Goal: Task Accomplishment & Management: Manage account settings

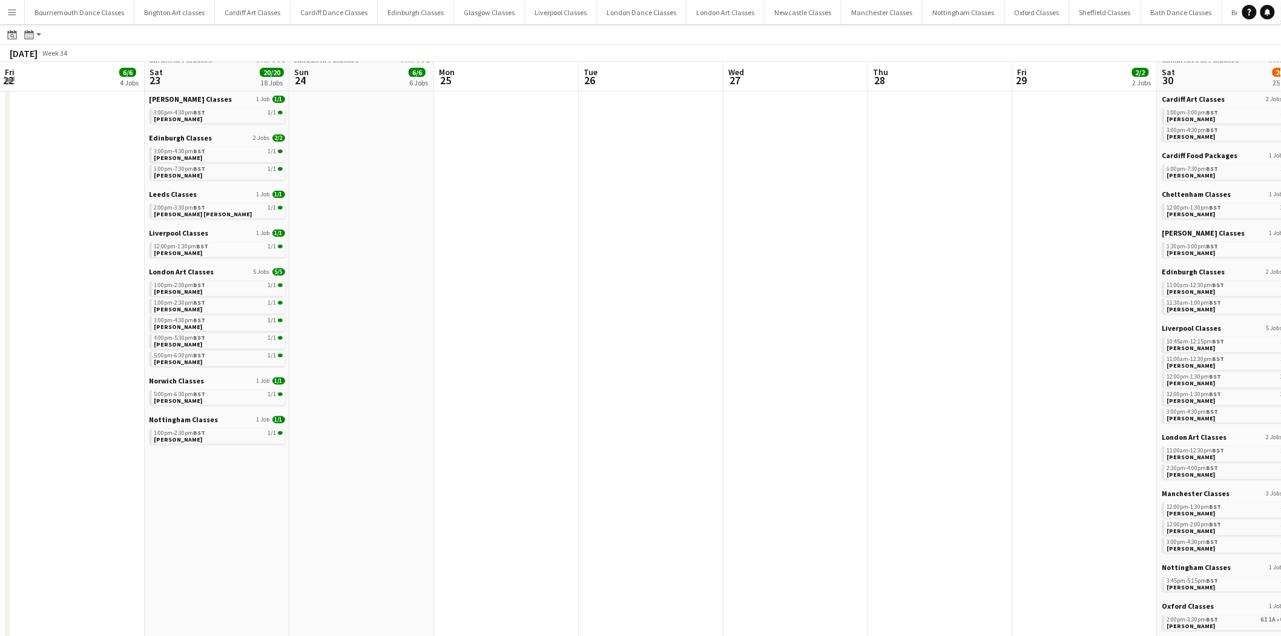
scroll to position [0, 349]
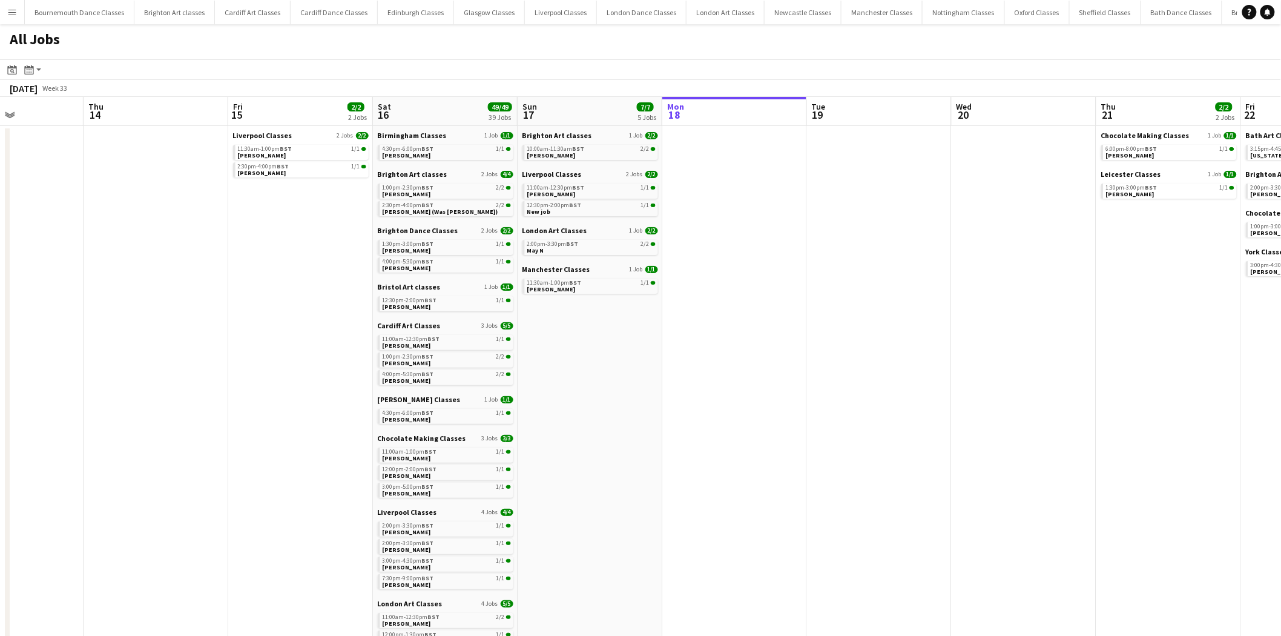
scroll to position [0, 382]
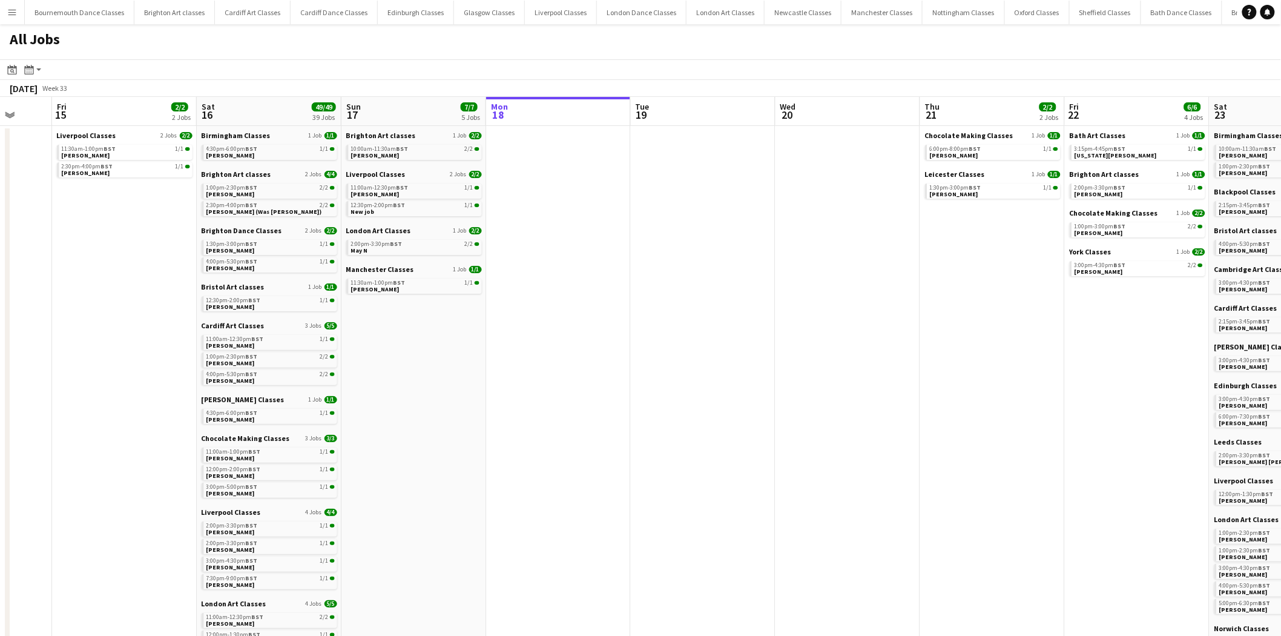
click at [934, 337] on app-all-jobs "All Jobs Date picker AUG 2025 AUG 2025 Monday M Tuesday T Wednesday W Thursday …" at bounding box center [640, 620] width 1281 height 1193
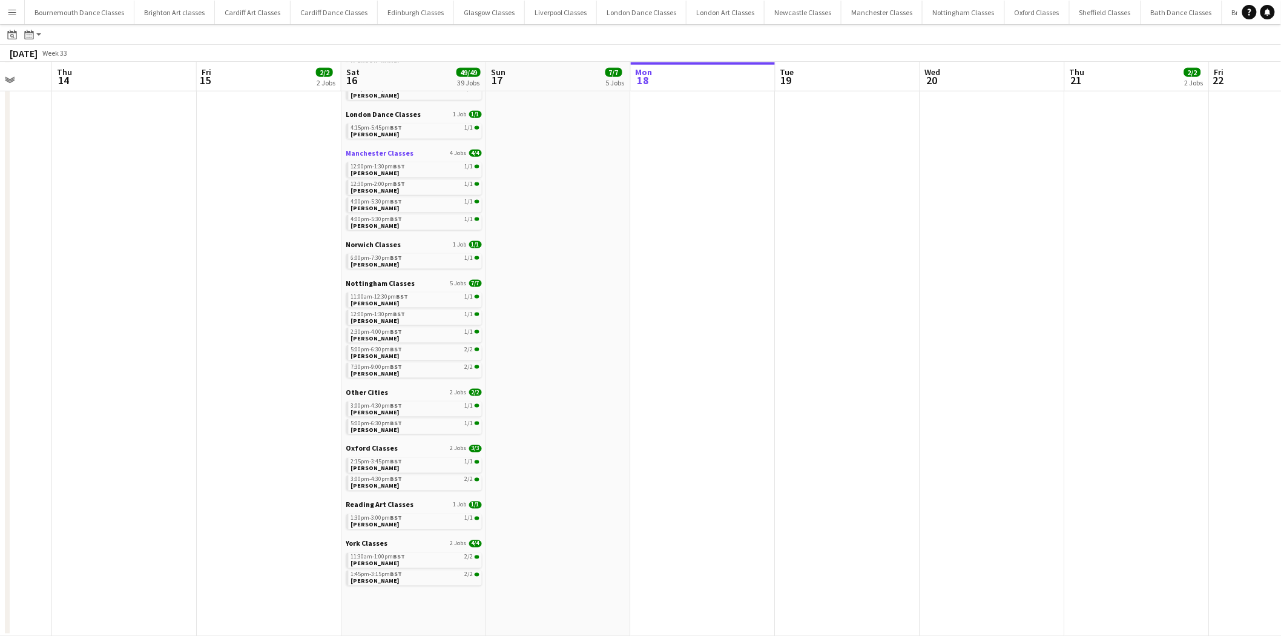
scroll to position [333, 0]
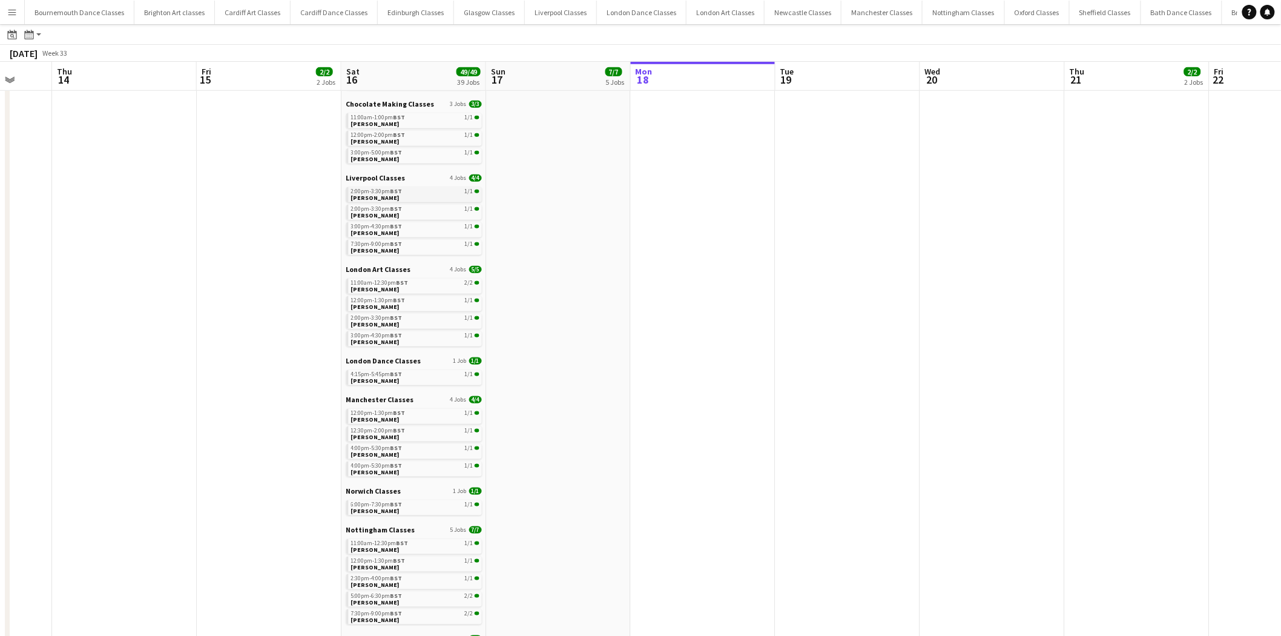
click at [413, 194] on link "2:00pm-3:30pm BST 1/1 Rebecca Rampling" at bounding box center [415, 194] width 128 height 14
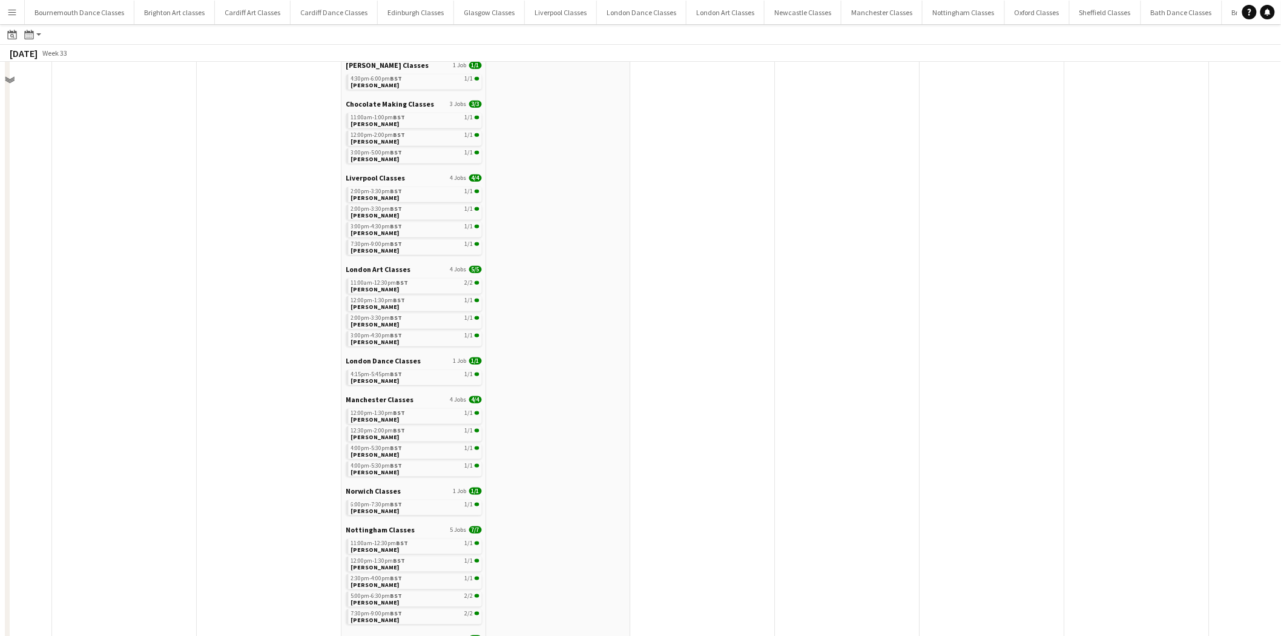
scroll to position [0, 0]
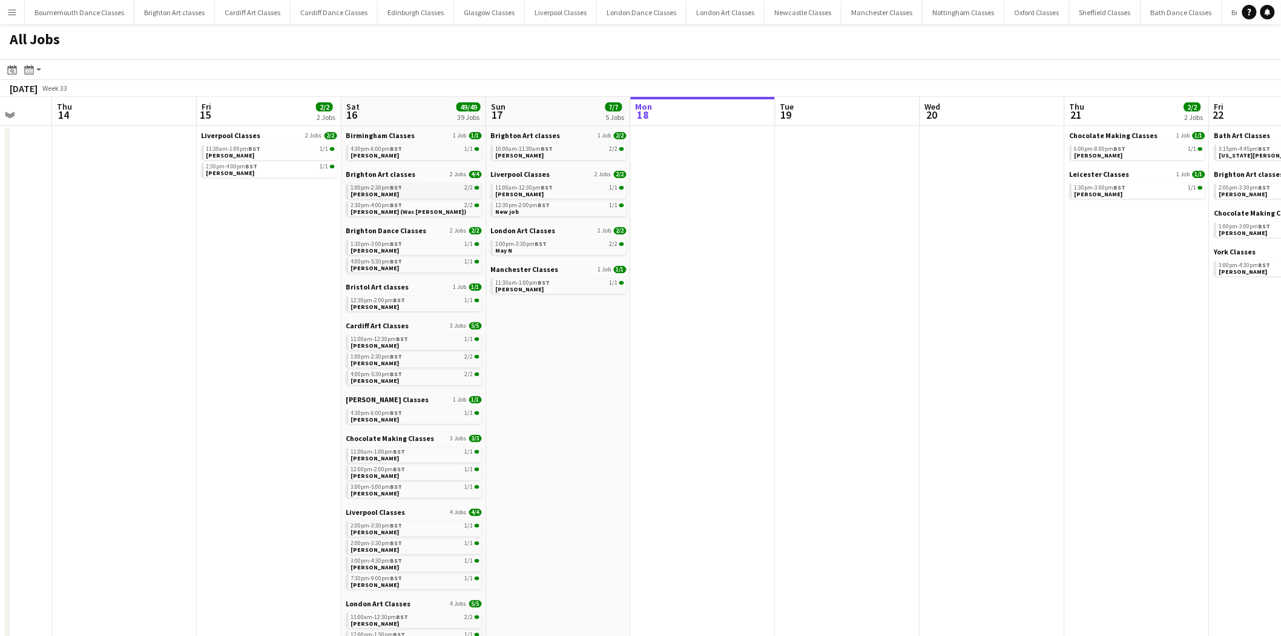
click at [406, 194] on link "1:00pm-2:30pm BST 2/2 Ashlee Barron" at bounding box center [415, 190] width 128 height 14
click at [259, 148] on div "11:30am-1:00pm BST 1/1" at bounding box center [270, 149] width 128 height 6
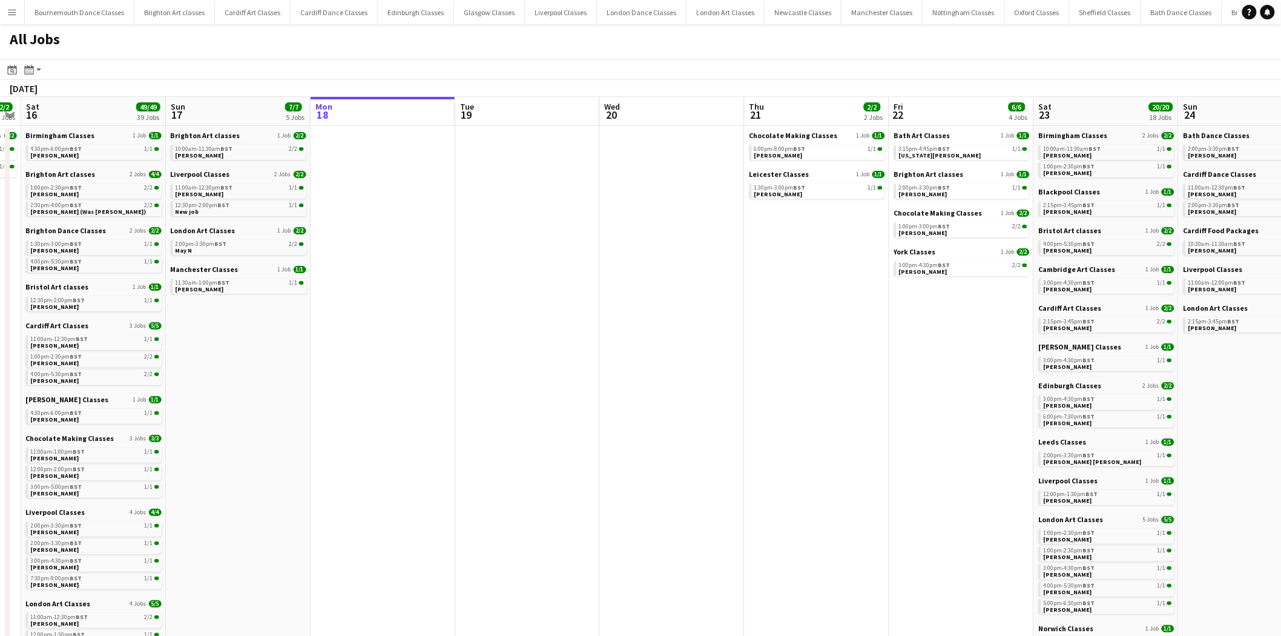
scroll to position [0, 371]
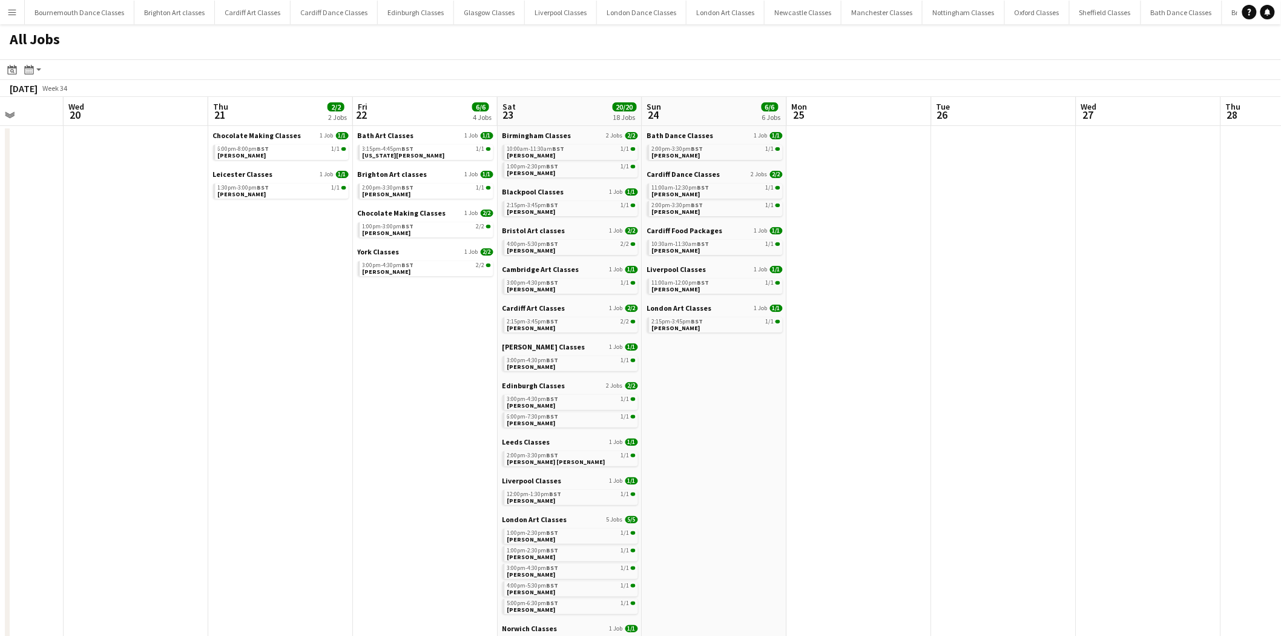
drag, startPoint x: 946, startPoint y: 453, endPoint x: 90, endPoint y: 436, distance: 856.8
click at [416, 185] on div "2:00pm-3:30pm BST 1/1" at bounding box center [427, 188] width 128 height 6
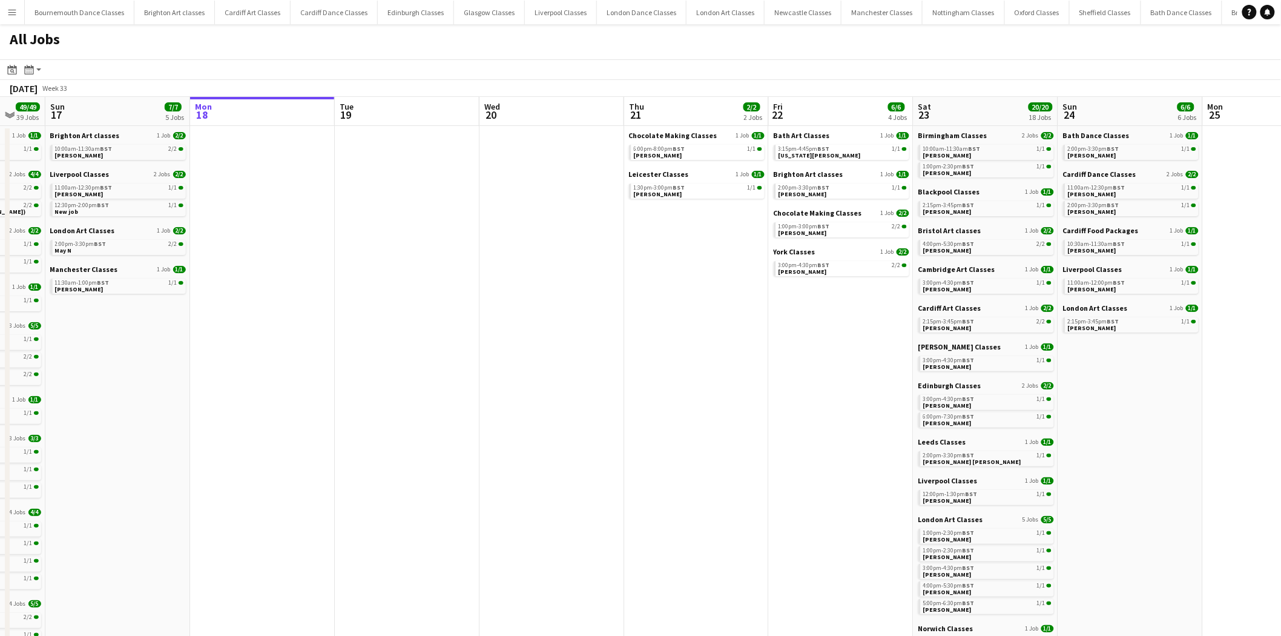
drag, startPoint x: 228, startPoint y: 431, endPoint x: 504, endPoint y: 436, distance: 276.1
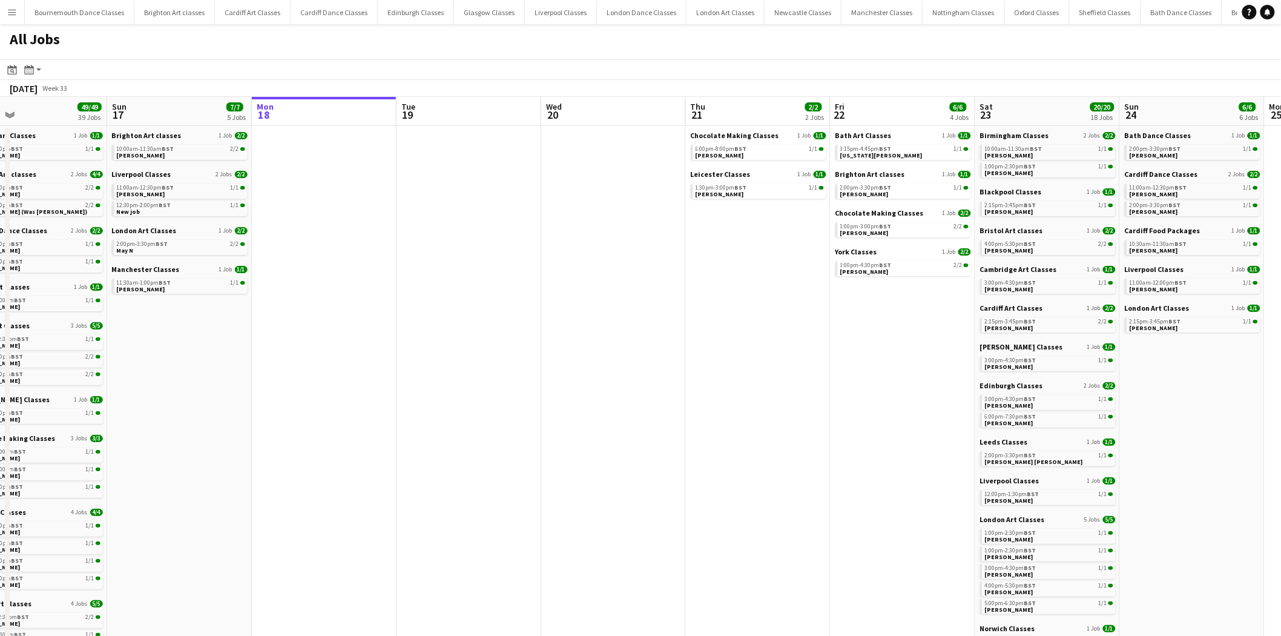
drag, startPoint x: 397, startPoint y: 422, endPoint x: 627, endPoint y: 441, distance: 231.4
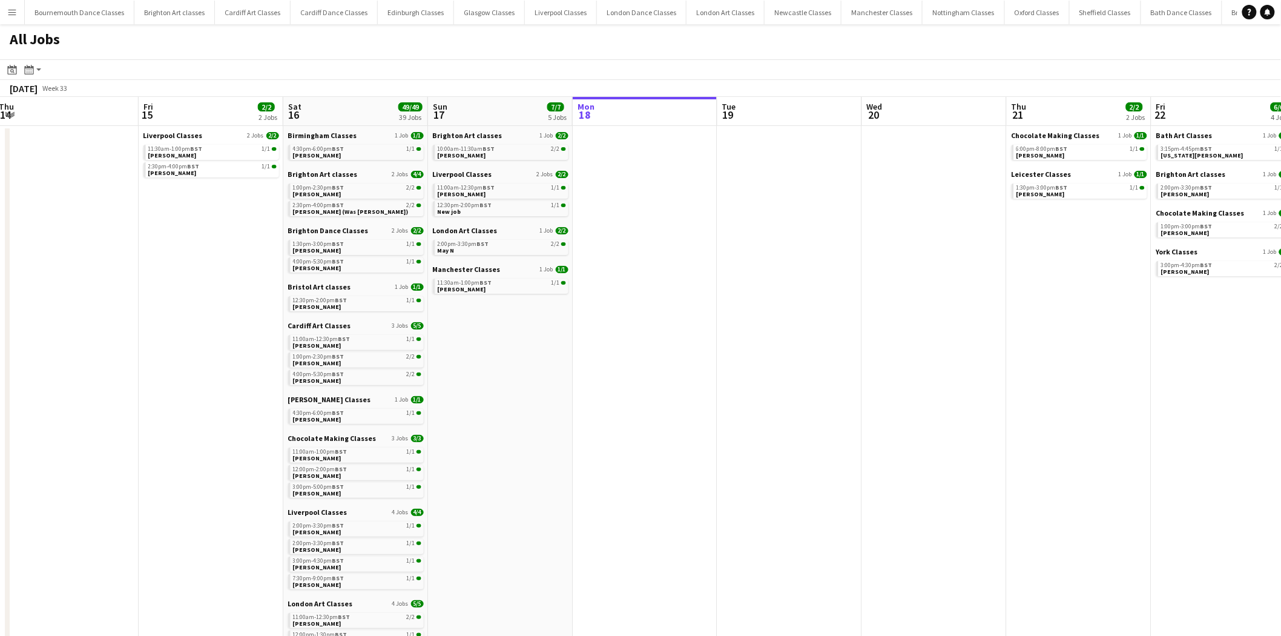
scroll to position [0, 349]
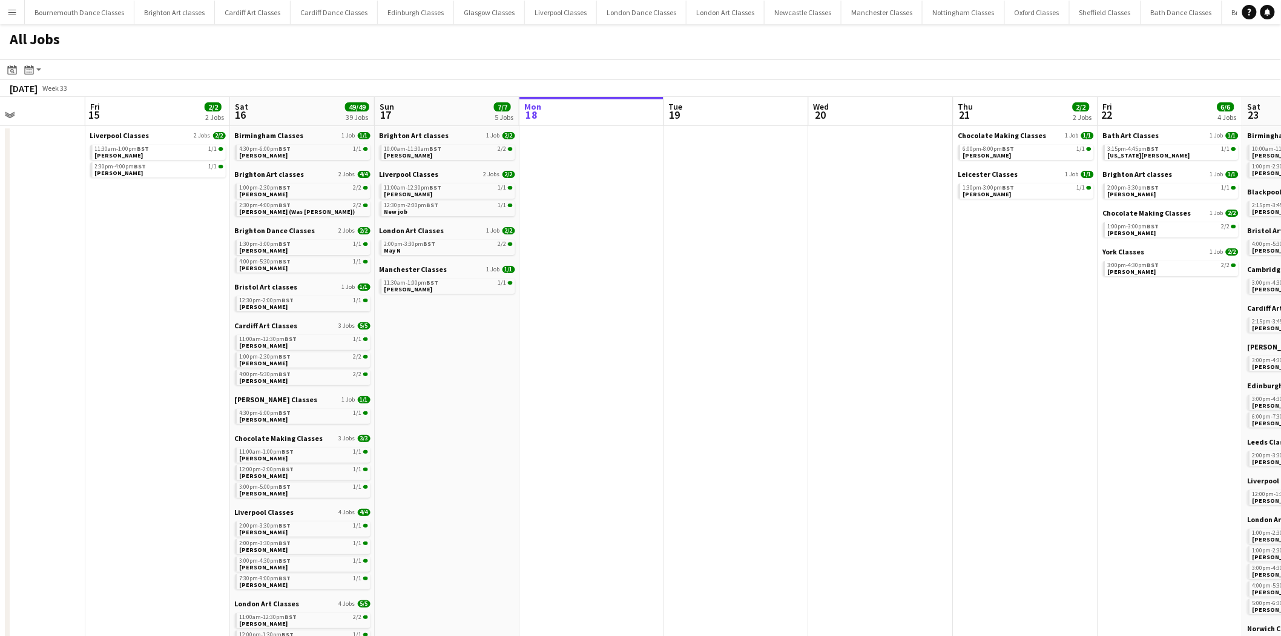
drag, startPoint x: 440, startPoint y: 426, endPoint x: 707, endPoint y: 453, distance: 268.3
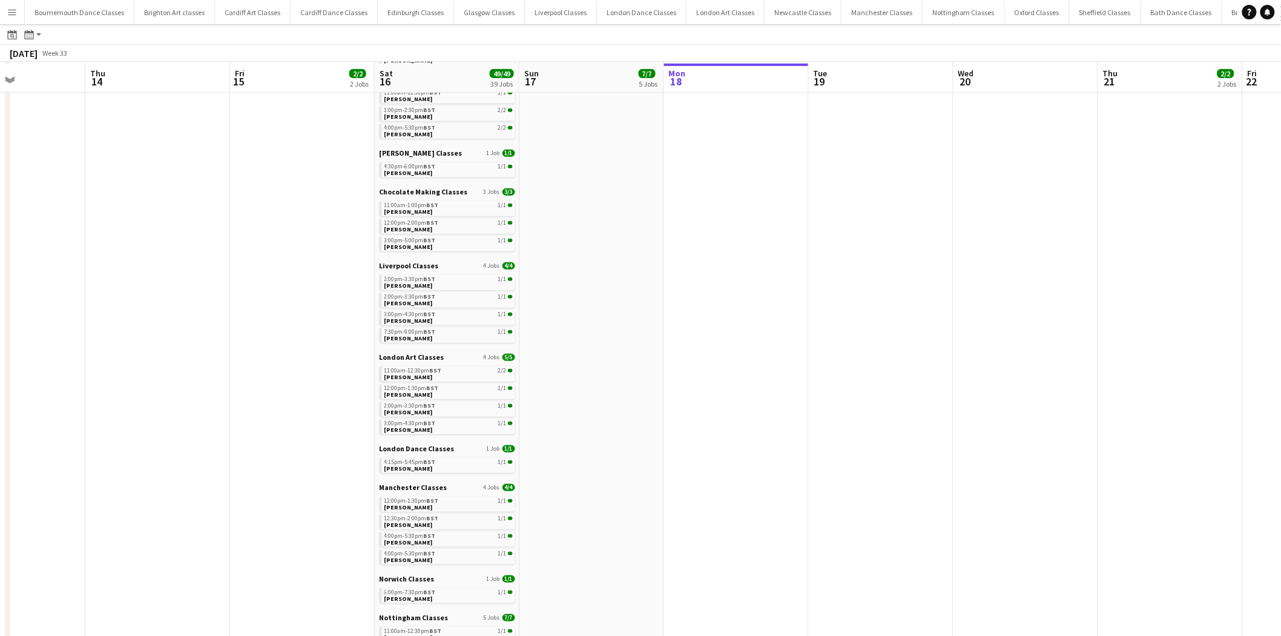
scroll to position [246, 0]
click at [450, 282] on link "2:00pm-3:30pm BST 1/1 Rebecca Rampling" at bounding box center [448, 281] width 128 height 14
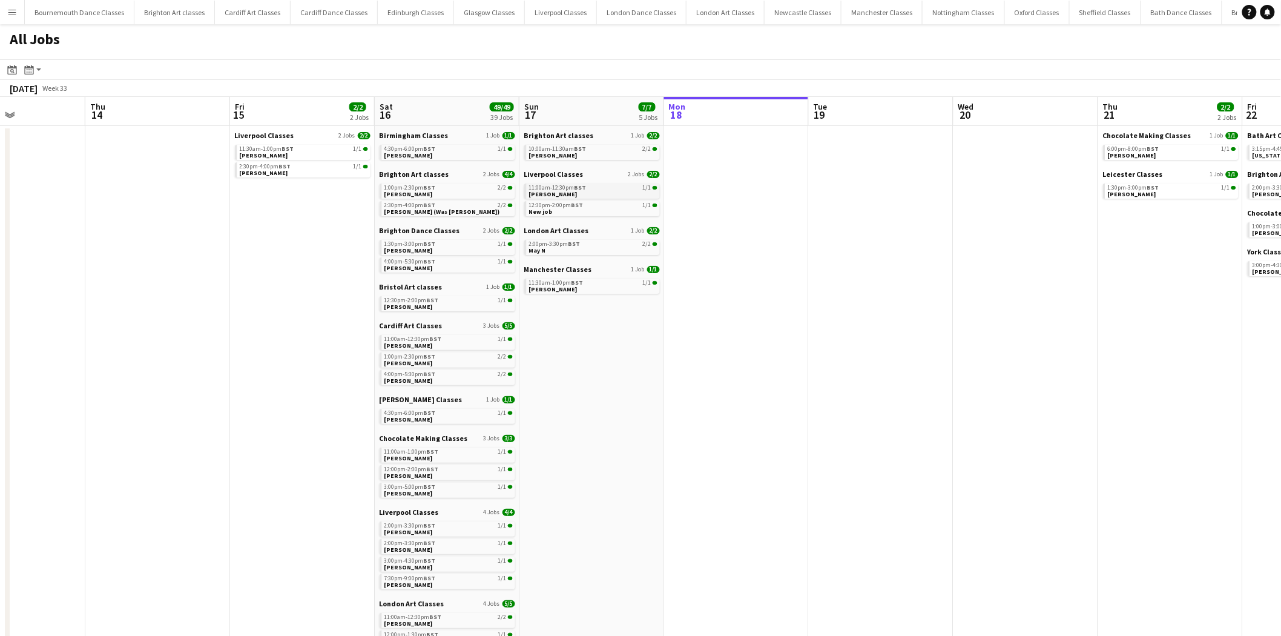
click at [582, 196] on link "11:00am-12:30pm BST 1/1 Andrea Hammond" at bounding box center [593, 190] width 128 height 14
click at [14, 8] on app-icon "Menu" at bounding box center [12, 12] width 10 height 10
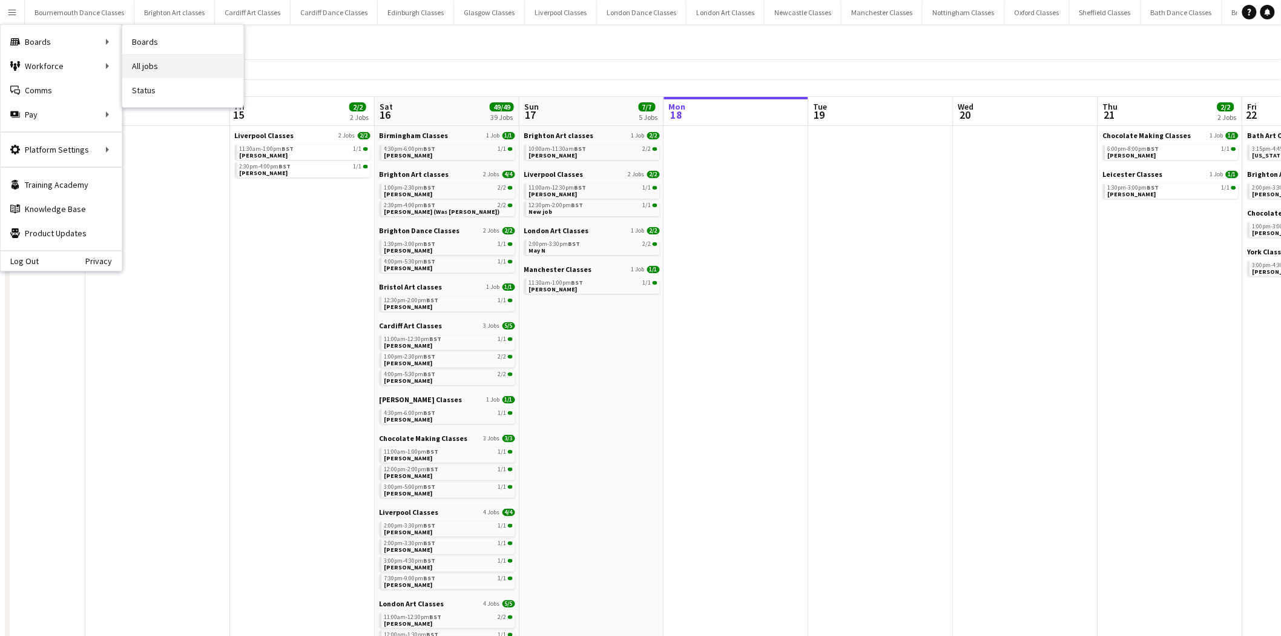
click at [151, 70] on link "All jobs" at bounding box center [182, 66] width 121 height 24
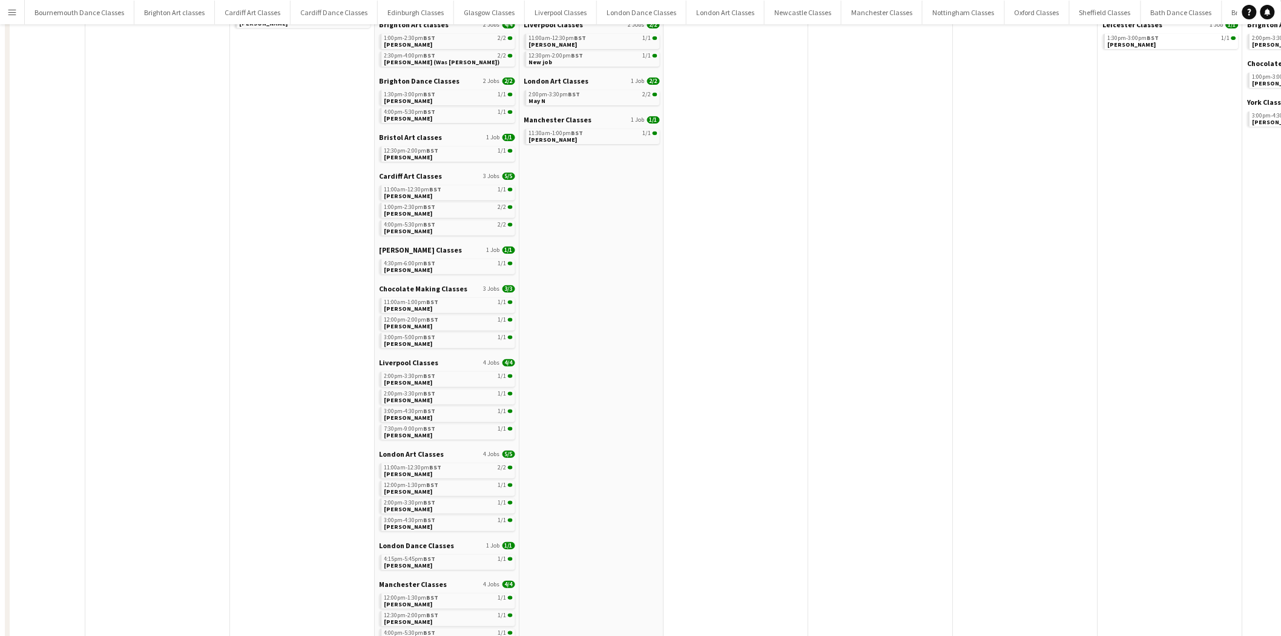
scroll to position [246, 0]
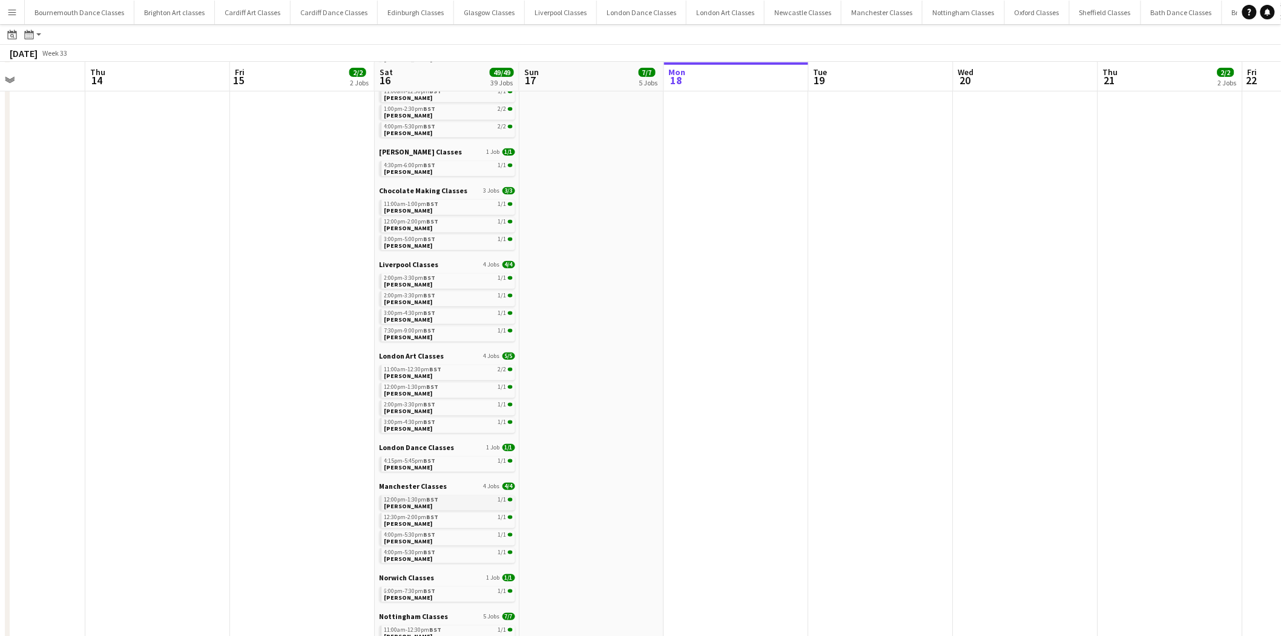
click at [437, 495] on span "BST" at bounding box center [433, 499] width 12 height 8
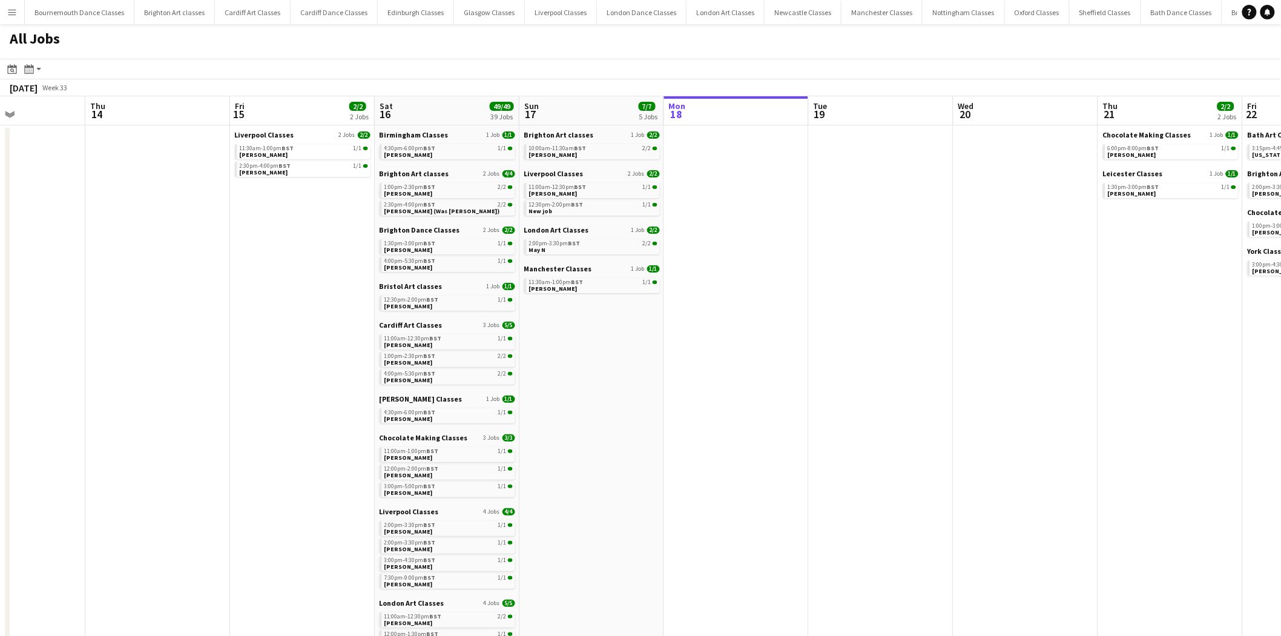
scroll to position [0, 0]
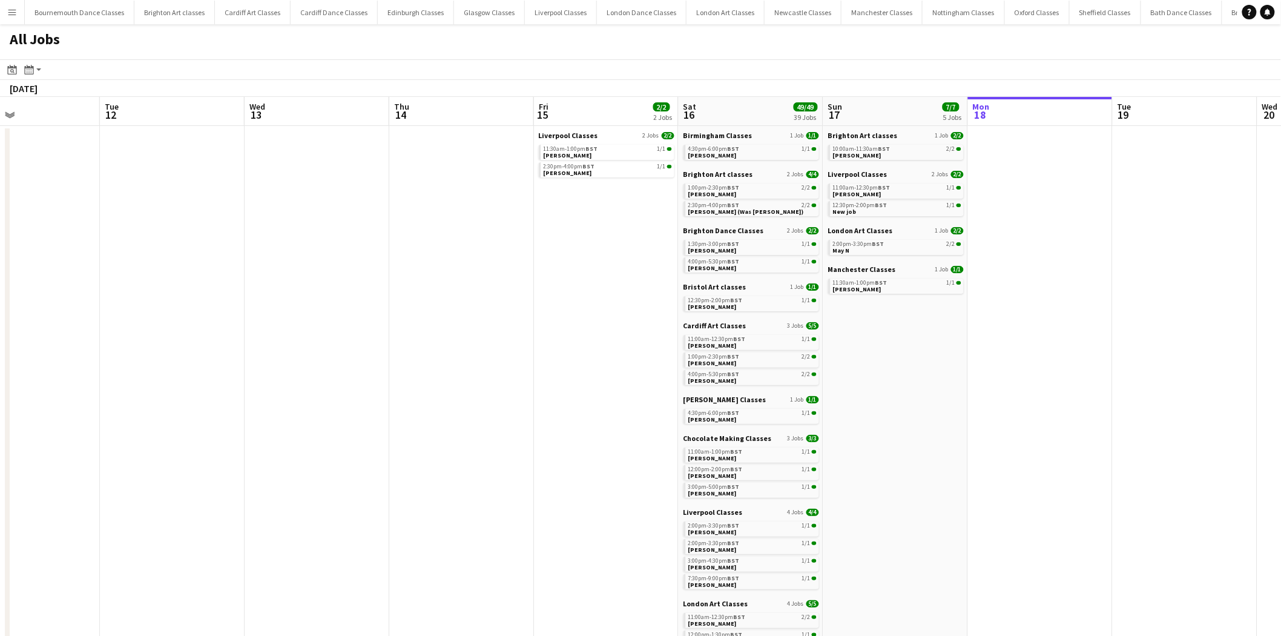
drag, startPoint x: 212, startPoint y: 283, endPoint x: 609, endPoint y: 315, distance: 397.8
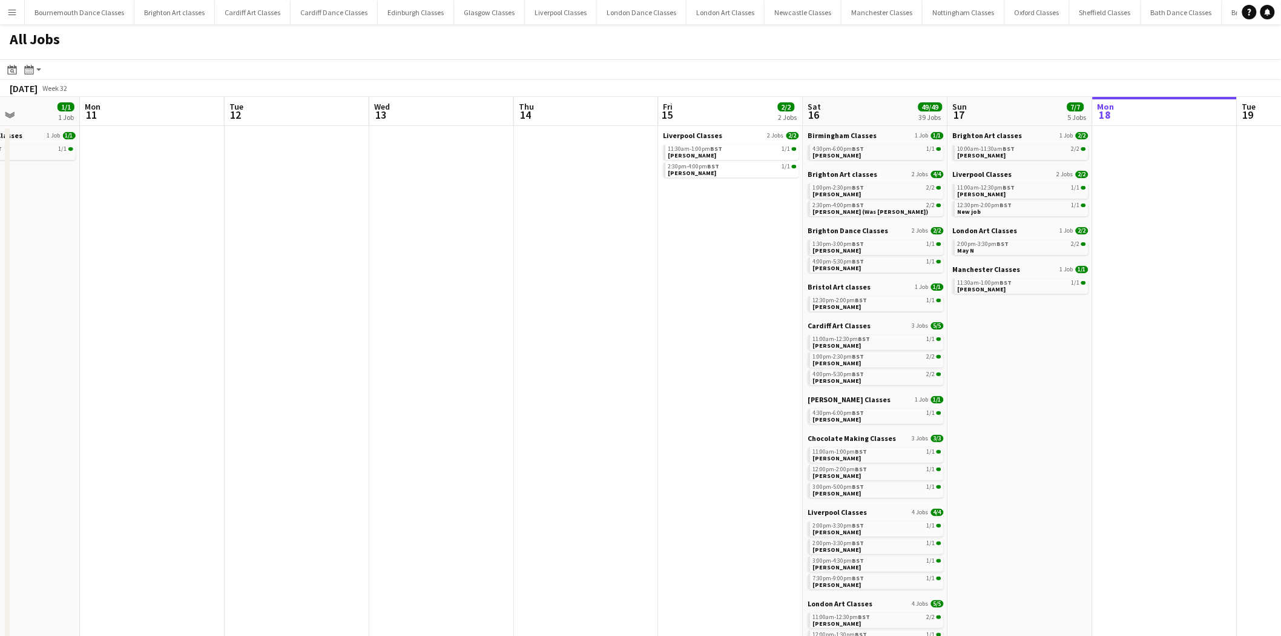
drag, startPoint x: 281, startPoint y: 303, endPoint x: 467, endPoint y: 312, distance: 186.1
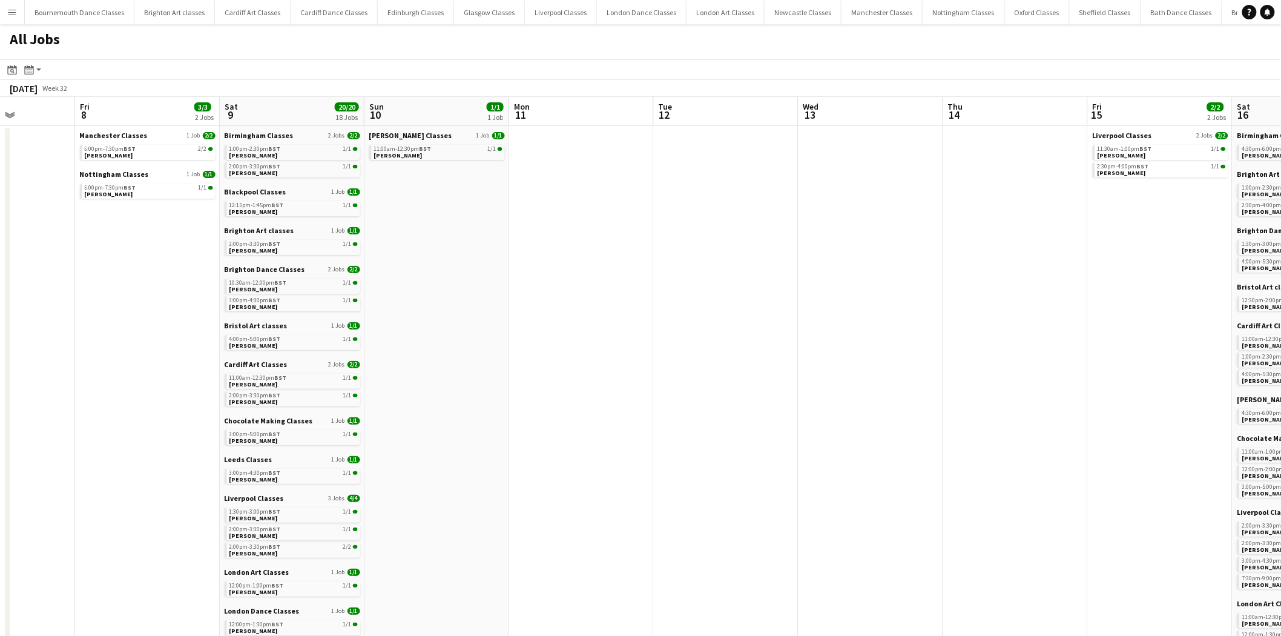
drag, startPoint x: 275, startPoint y: 303, endPoint x: 559, endPoint y: 308, distance: 284.6
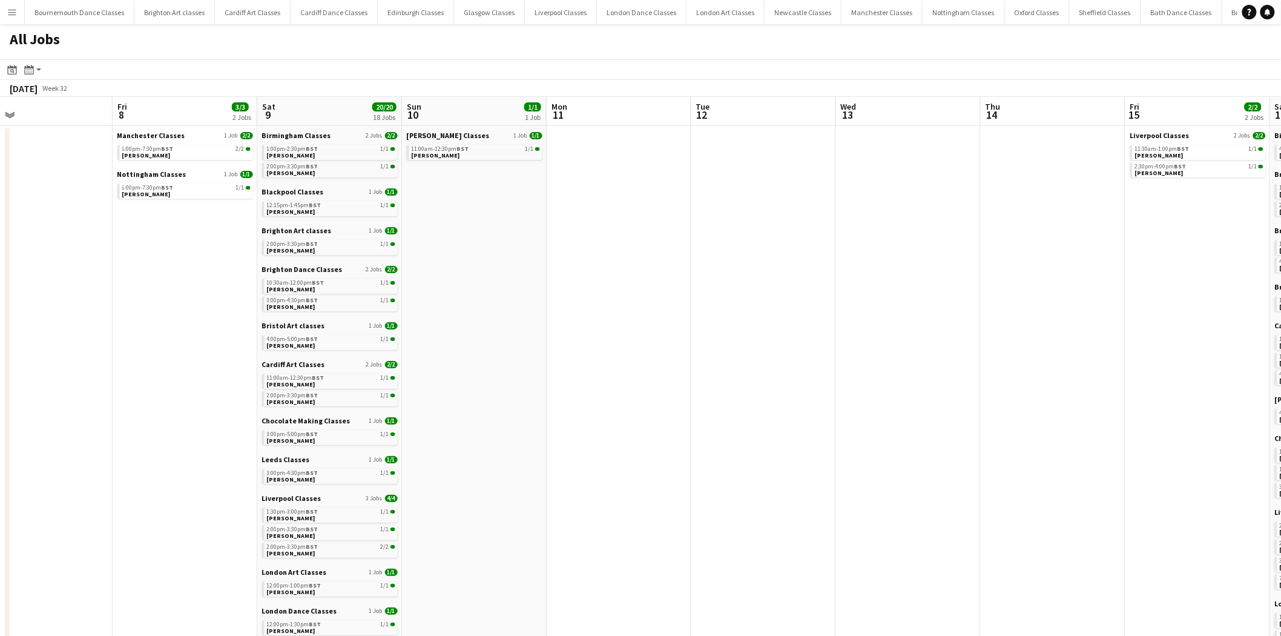
click at [802, 308] on app-all-jobs "All Jobs Date picker AUG 2025 AUG 2025 Monday M Tuesday T Wednesday W Thursday …" at bounding box center [640, 620] width 1281 height 1193
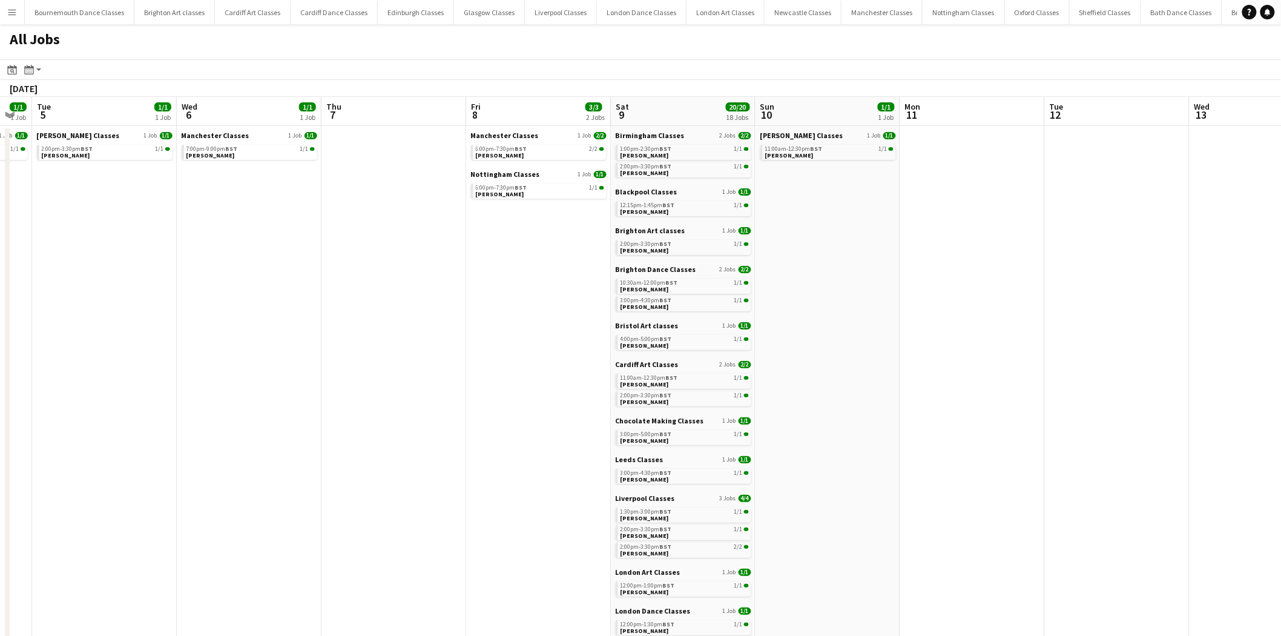
drag, startPoint x: 202, startPoint y: 300, endPoint x: 462, endPoint y: 300, distance: 260.3
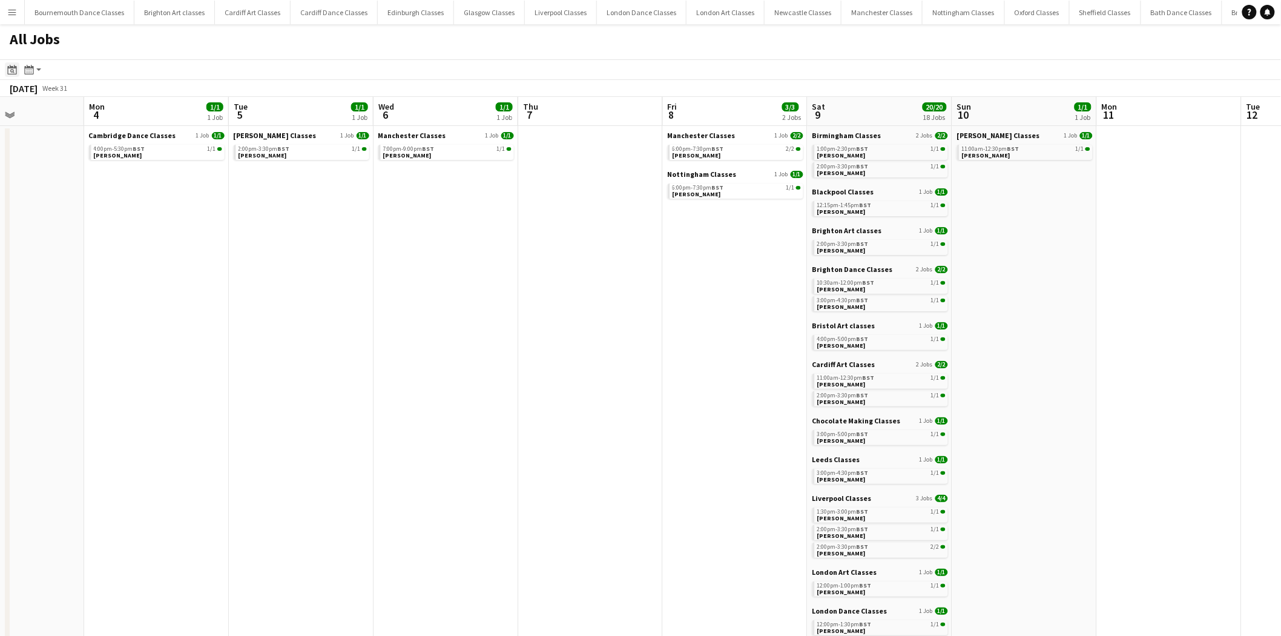
click at [11, 68] on icon "Date picker" at bounding box center [12, 70] width 10 height 10
click at [76, 111] on span "Previous month" at bounding box center [86, 111] width 24 height 24
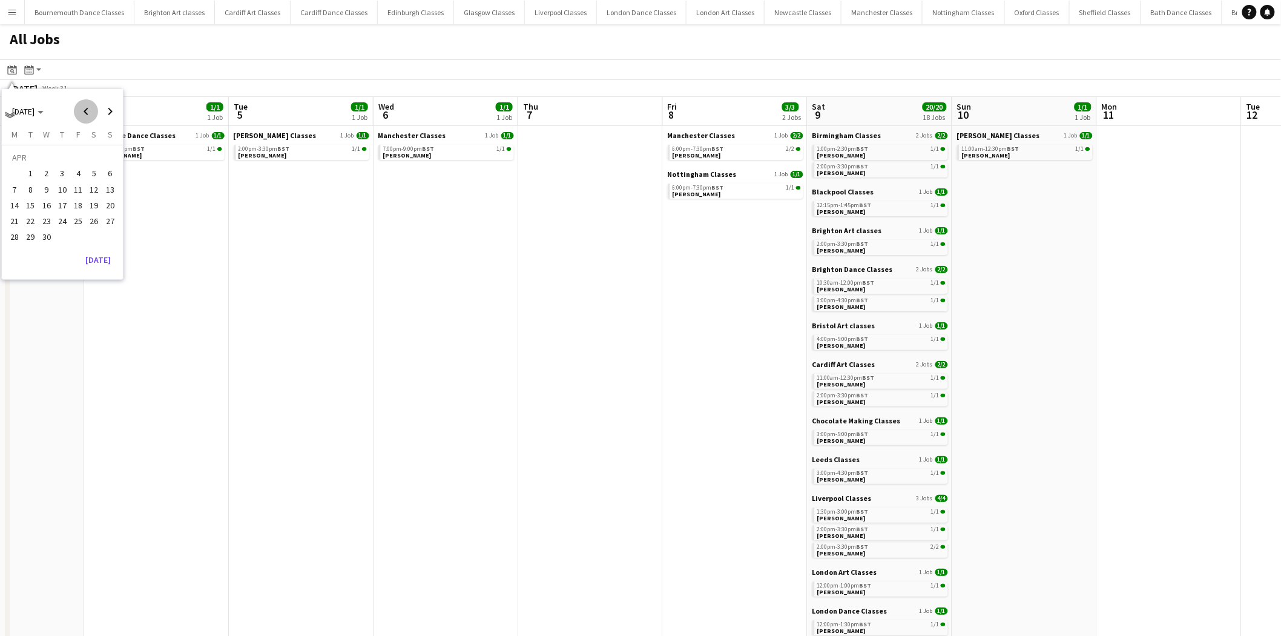
click at [76, 111] on span "Previous month" at bounding box center [86, 111] width 24 height 24
click at [113, 116] on span "Next month" at bounding box center [110, 111] width 24 height 24
click at [94, 170] on span "5" at bounding box center [94, 173] width 15 height 15
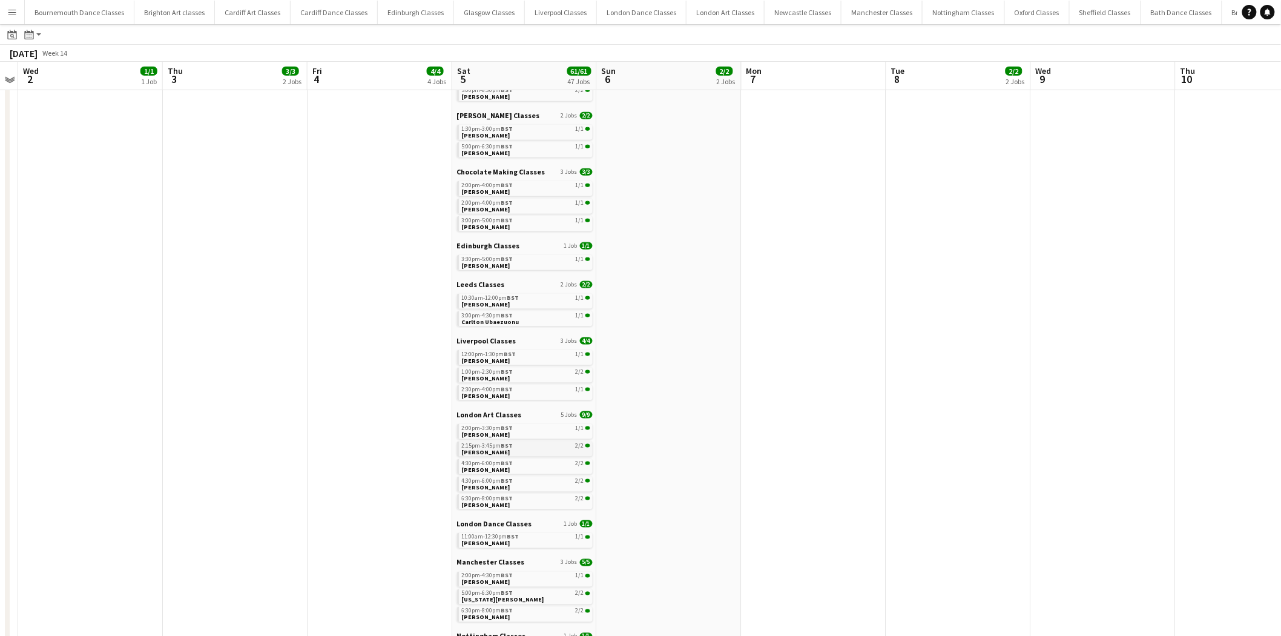
scroll to position [493, 0]
click at [501, 361] on link "12:00pm-1:30pm BST 1/1 Sophie Key" at bounding box center [526, 358] width 128 height 14
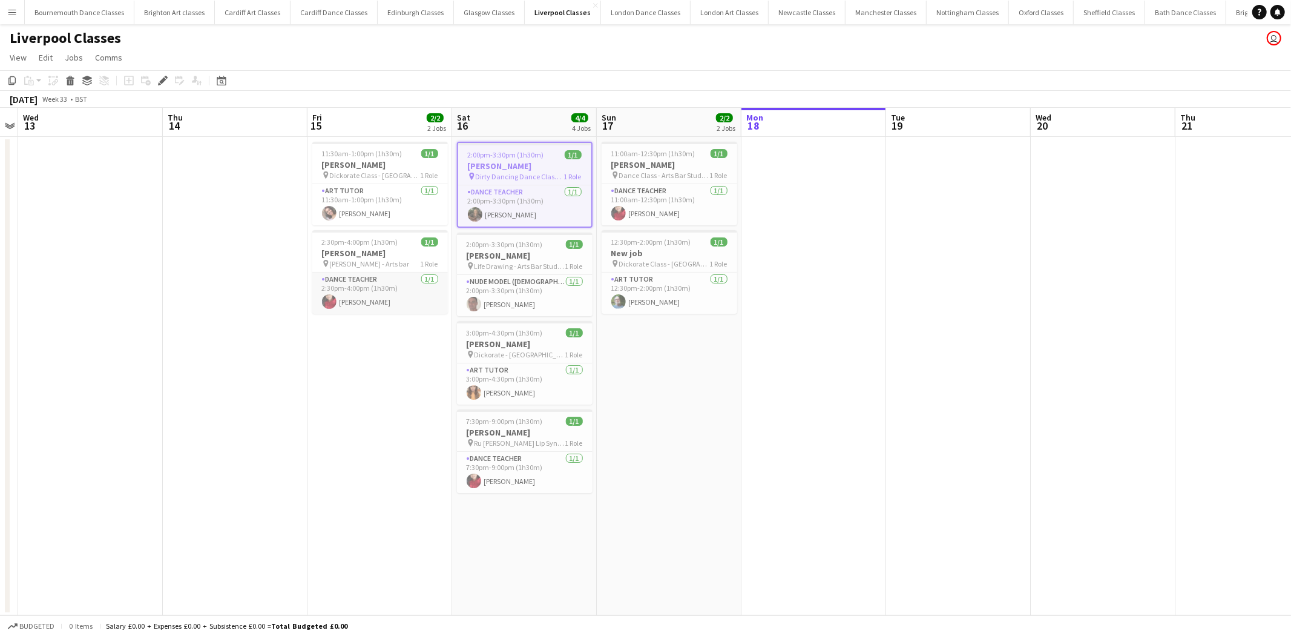
click at [401, 291] on app-card-role "Dance Teacher 1/1 2:30pm-4:00pm (1h30m) Shireen Ghosal" at bounding box center [380, 292] width 136 height 41
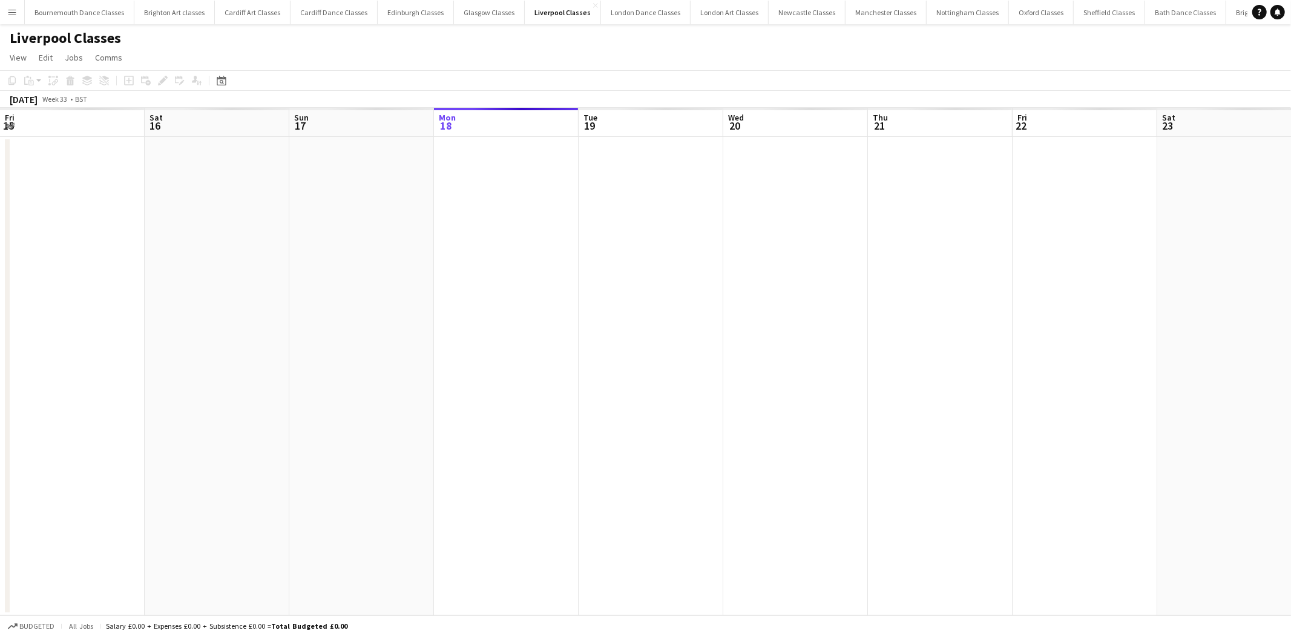
scroll to position [0, 416]
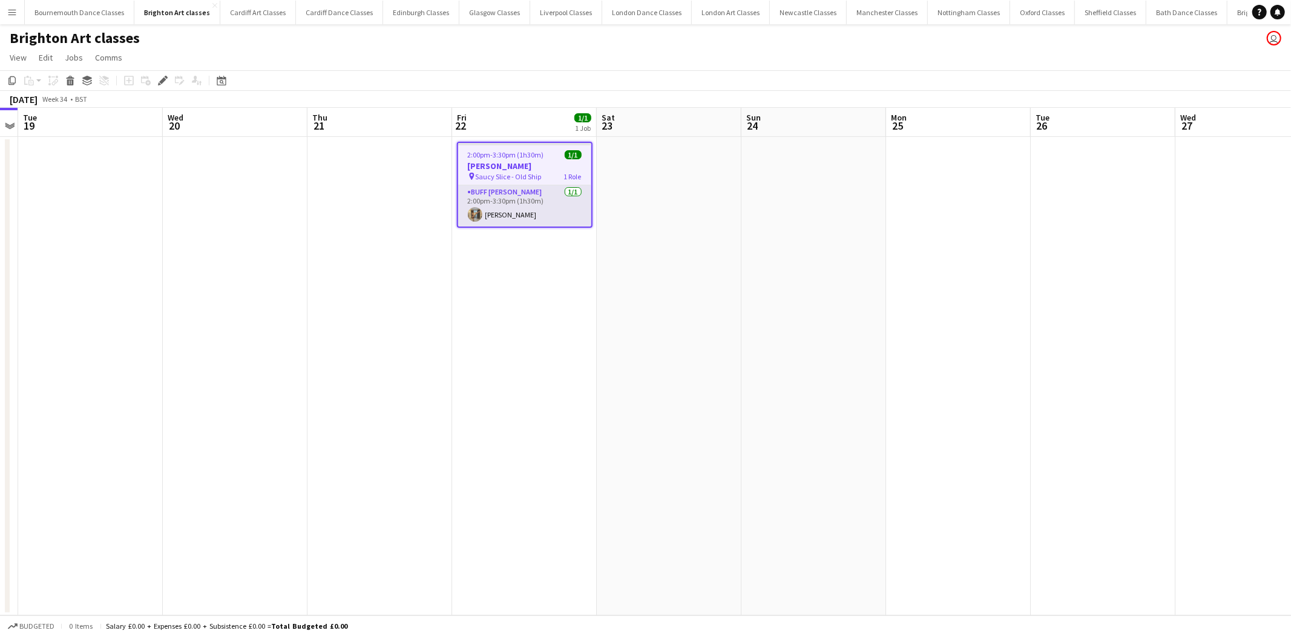
click at [541, 209] on app-card-role "Buff Butler 1/1 2:00pm-3:30pm (1h30m) Rex Valentine" at bounding box center [524, 205] width 133 height 41
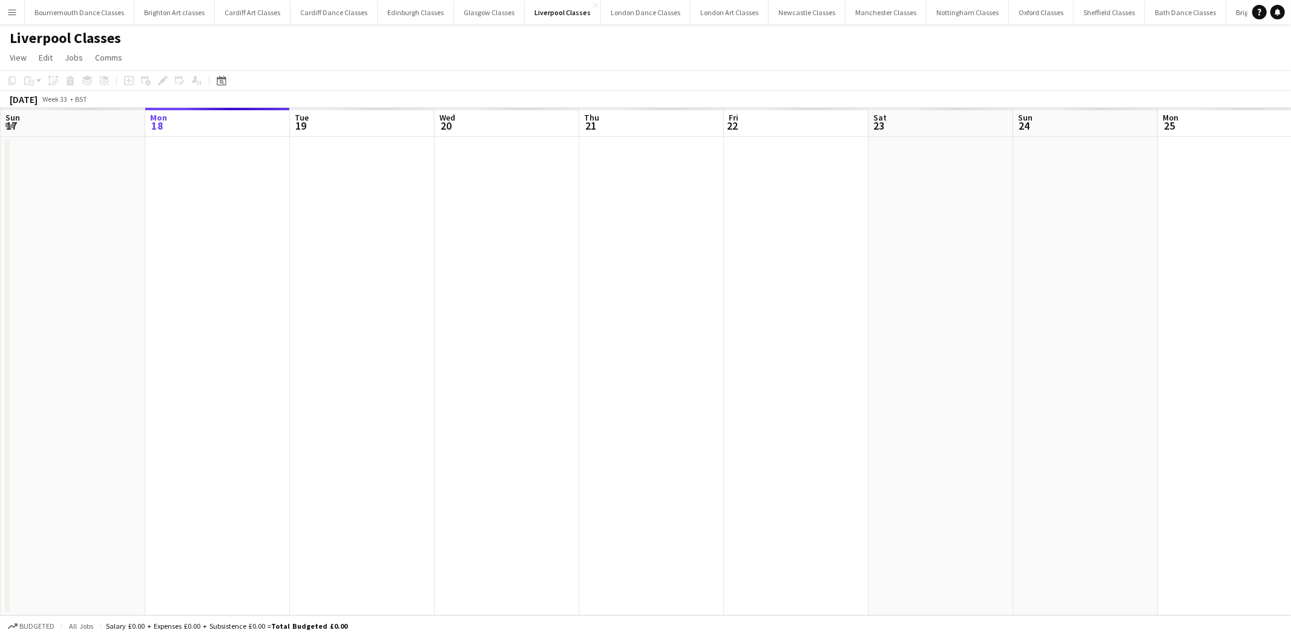
scroll to position [0, 416]
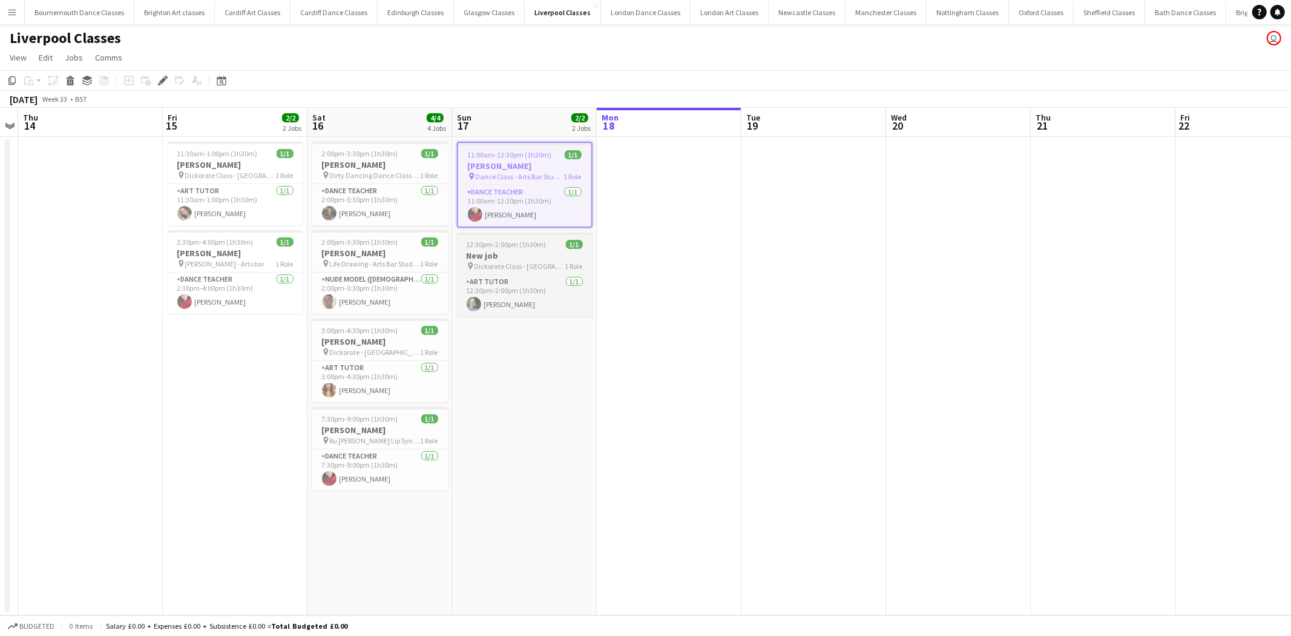
click at [527, 246] on span "12:30pm-2:00pm (1h30m)" at bounding box center [507, 244] width 80 height 9
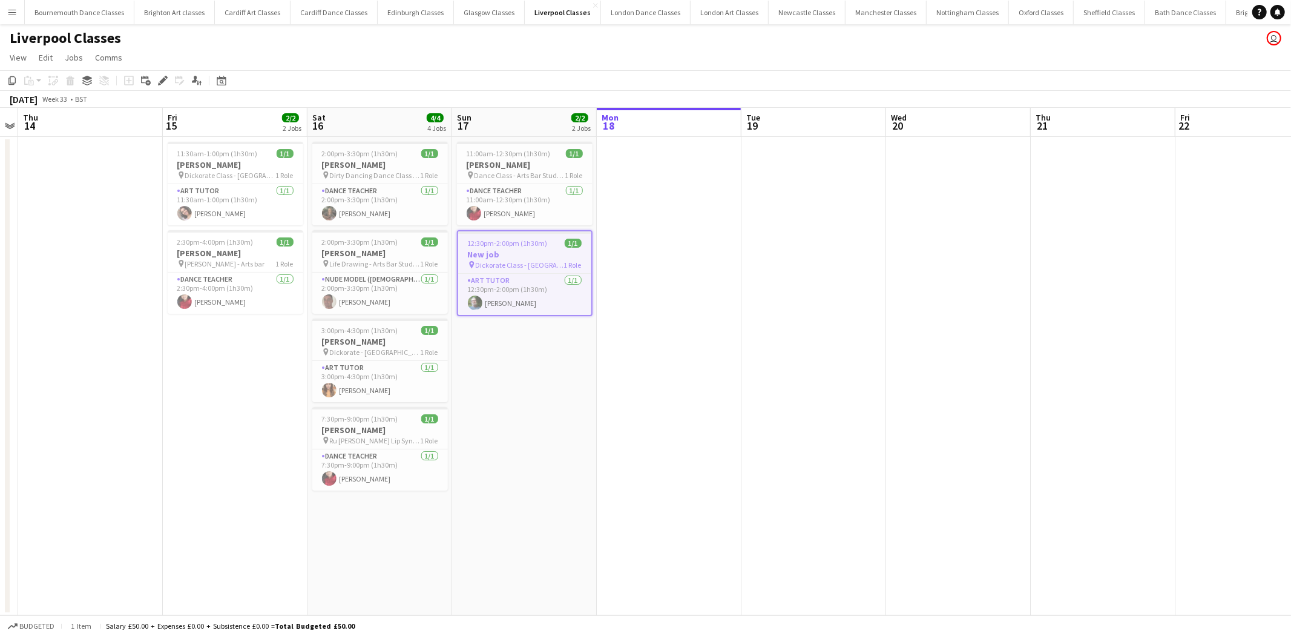
click at [501, 239] on span "12:30pm-2:00pm (1h30m)" at bounding box center [508, 243] width 80 height 9
click at [504, 253] on h3 "New job" at bounding box center [525, 253] width 136 height 11
click at [163, 82] on icon "Edit" at bounding box center [163, 81] width 10 height 10
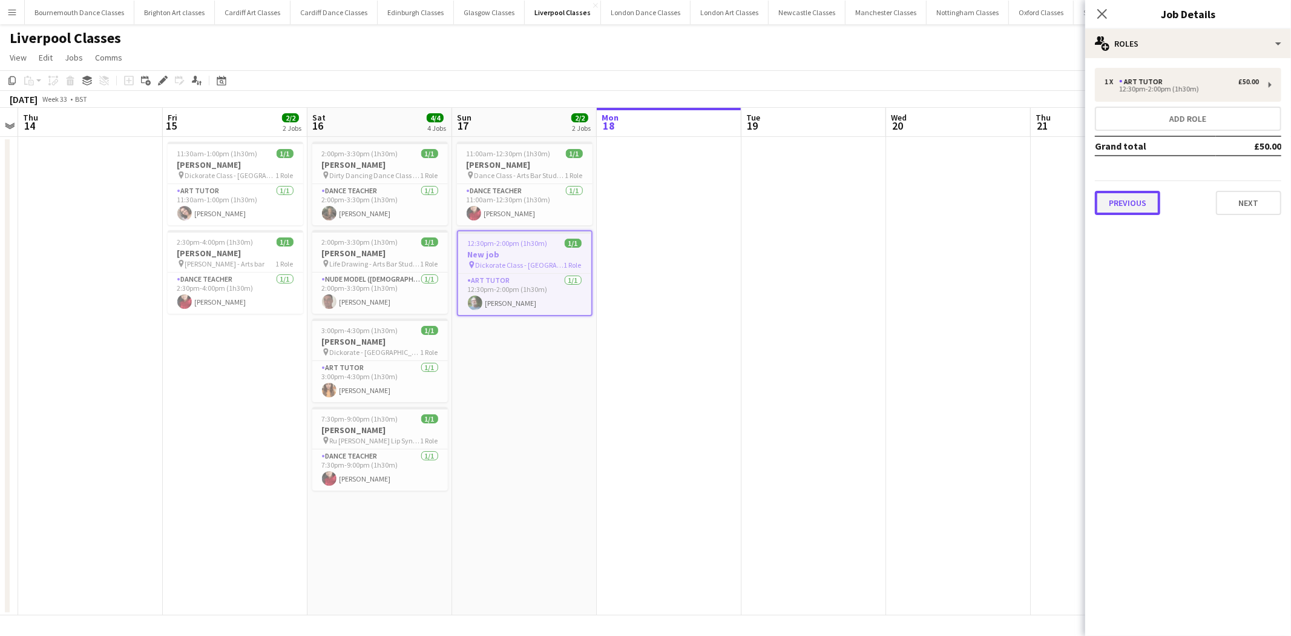
click at [1157, 200] on button "Previous" at bounding box center [1127, 203] width 65 height 24
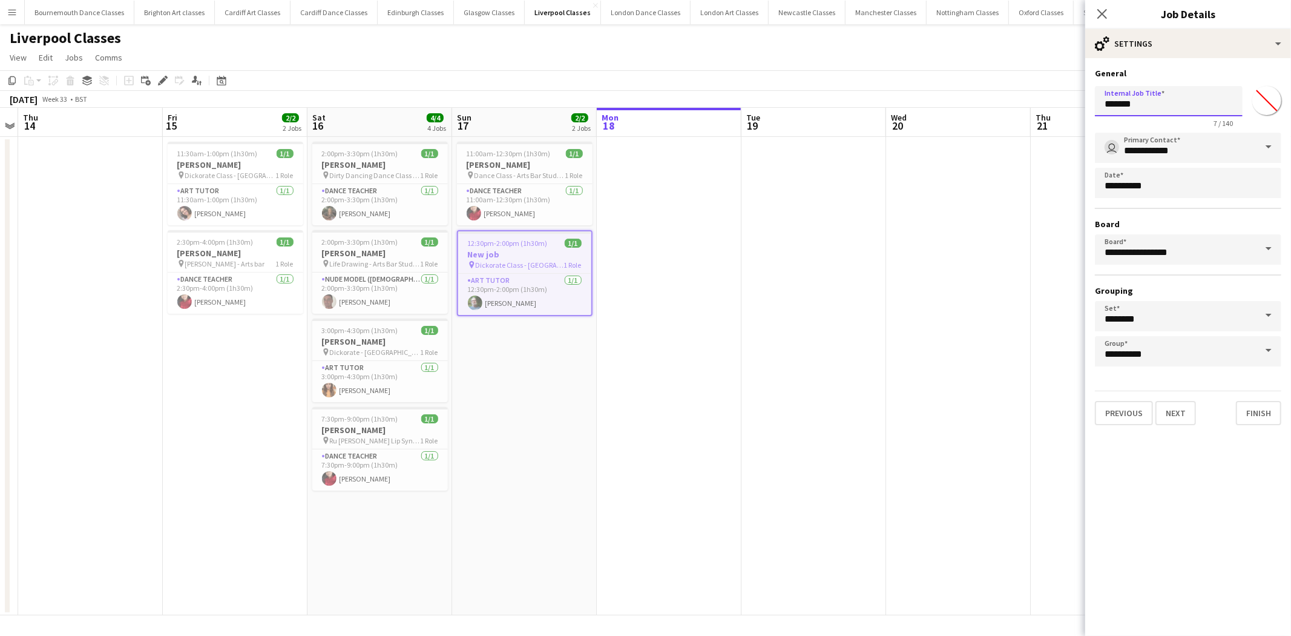
drag, startPoint x: 1145, startPoint y: 107, endPoint x: 1074, endPoint y: 106, distance: 71.4
click at [1074, 106] on body "Menu Boards Boards Boards All jobs Status Workforce Workforce My Workforce Recr…" at bounding box center [645, 318] width 1291 height 636
paste input "**********"
type input "**********"
click at [960, 305] on app-date-cell at bounding box center [958, 376] width 145 height 478
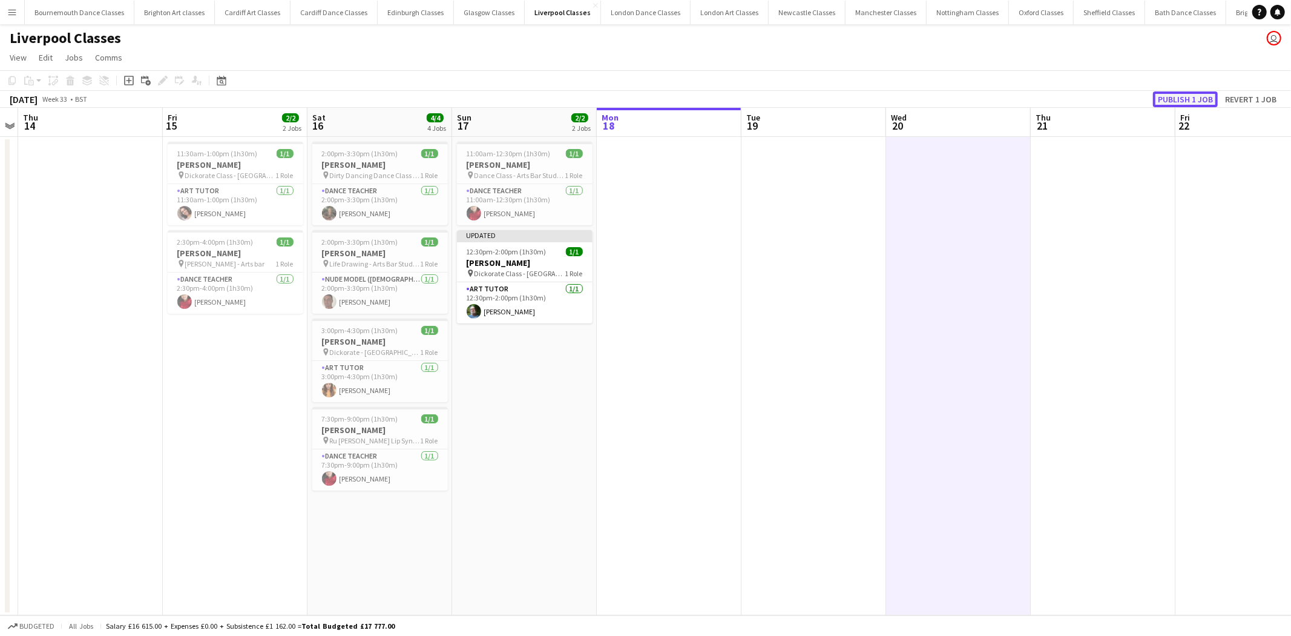
click at [1188, 97] on button "Publish 1 job" at bounding box center [1185, 99] width 65 height 16
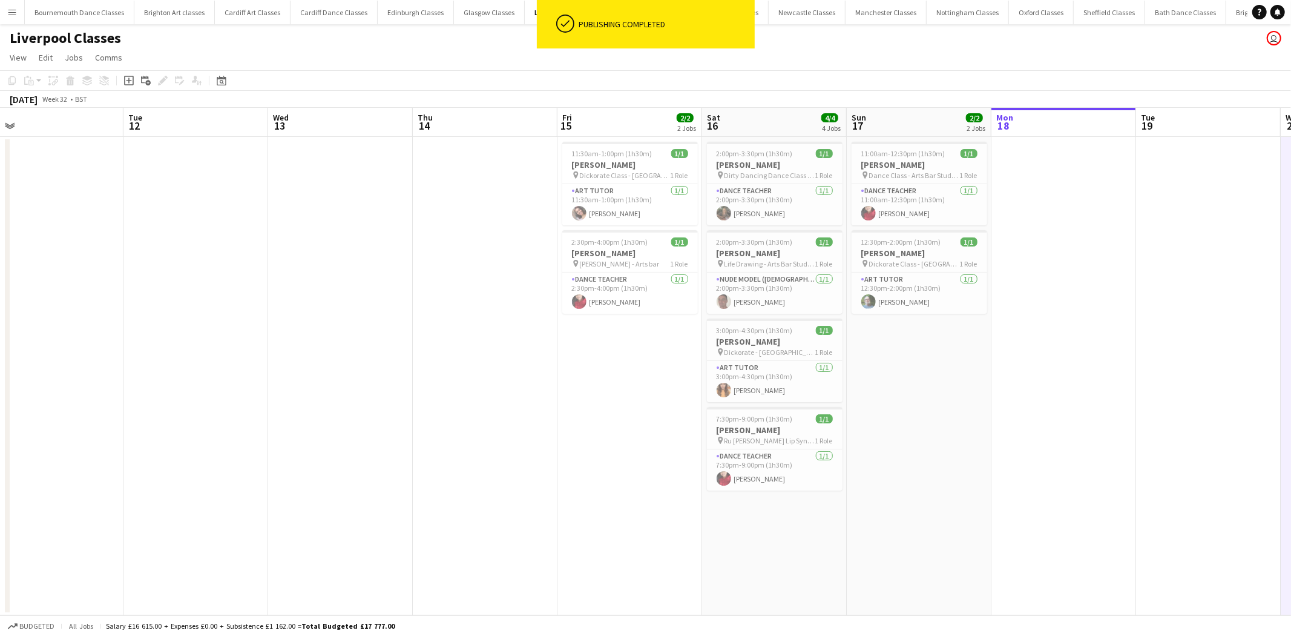
drag, startPoint x: 163, startPoint y: 370, endPoint x: 656, endPoint y: 441, distance: 497.3
click at [656, 441] on app-calendar-viewport "Sat 9 4/4 3 Jobs Sun 10 Mon 11 Tue 12 Wed 13 Thu 14 Fri 15 2/2 2 Jobs Sat 16 4/…" at bounding box center [645, 361] width 1291 height 507
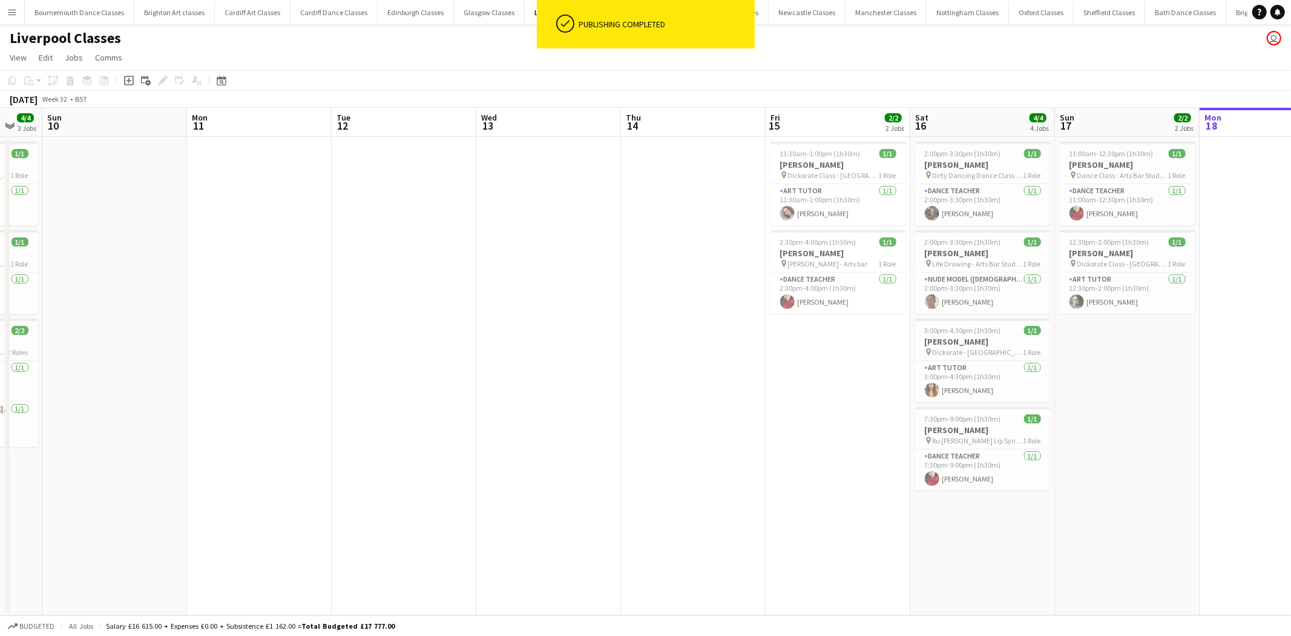
scroll to position [0, 265]
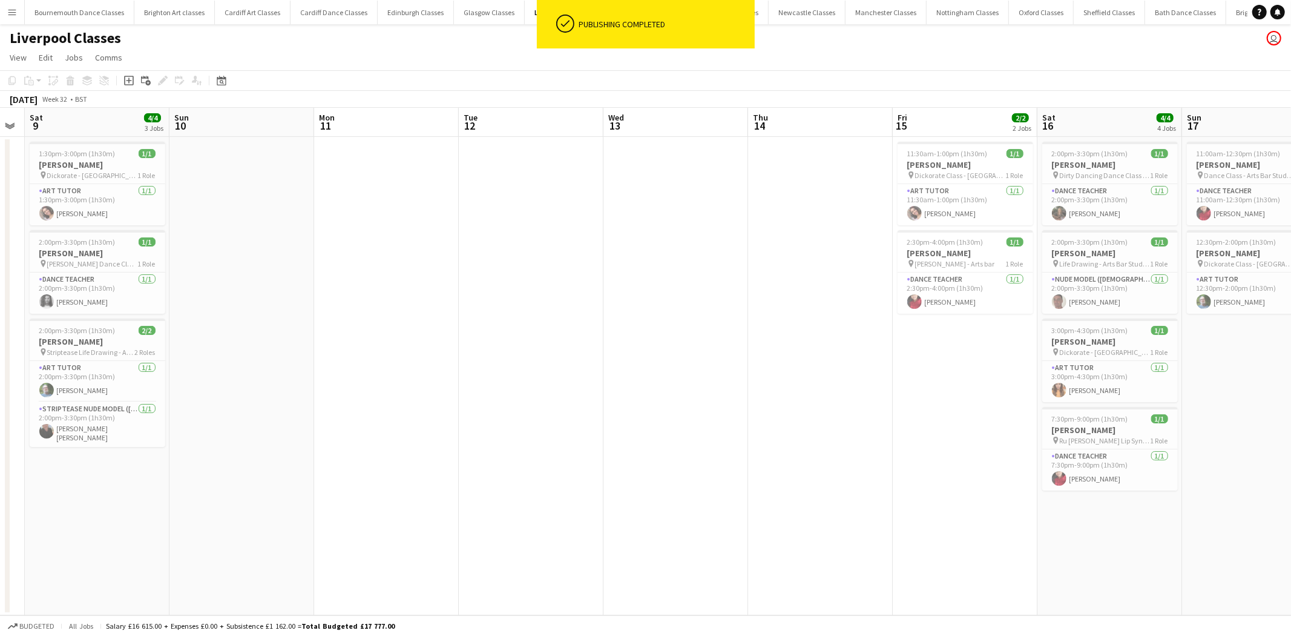
drag, startPoint x: 318, startPoint y: 415, endPoint x: 971, endPoint y: 470, distance: 655.5
click at [990, 470] on app-calendar-viewport "Thu 7 Fri 8 Sat 9 4/4 3 Jobs Sun 10 Mon 11 Tue 12 Wed 13 Thu 14 Fri 15 2/2 2 Jo…" at bounding box center [645, 361] width 1291 height 507
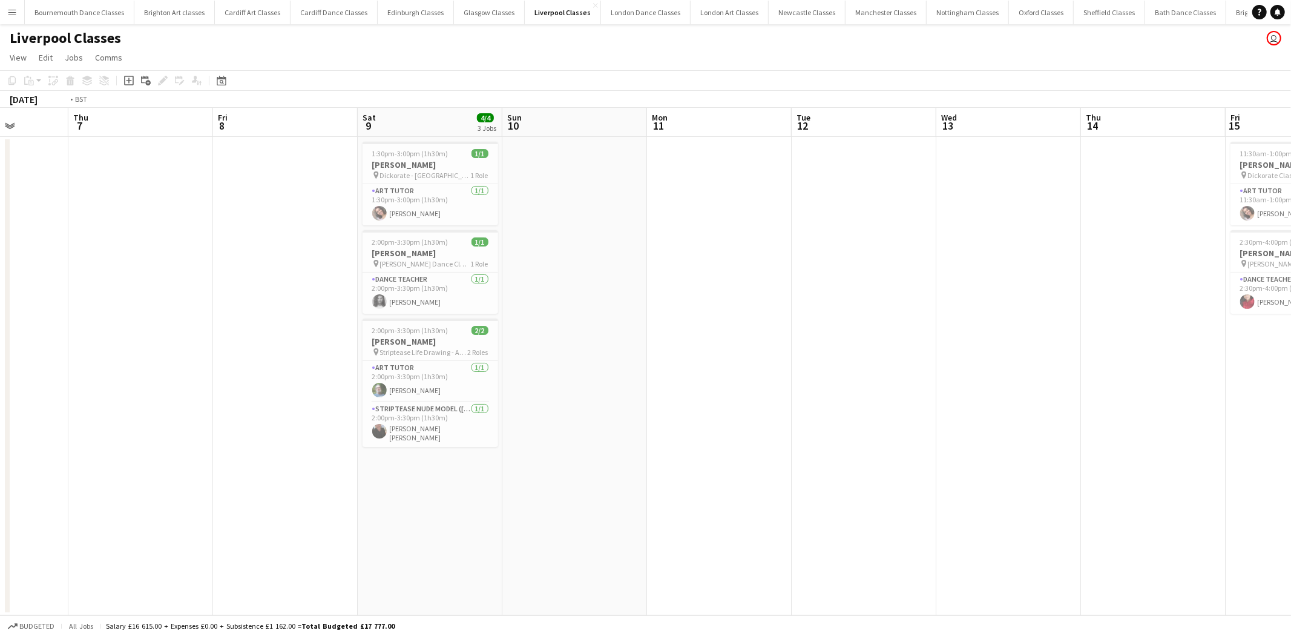
drag, startPoint x: 325, startPoint y: 413, endPoint x: 1200, endPoint y: 506, distance: 879.6
click at [1200, 506] on app-calendar-viewport "Mon 4 Tue 5 Wed 6 Thu 7 Fri 8 Sat 9 4/4 3 Jobs Sun 10 Mon 11 Tue 12 Wed 13 Thu …" at bounding box center [645, 361] width 1291 height 507
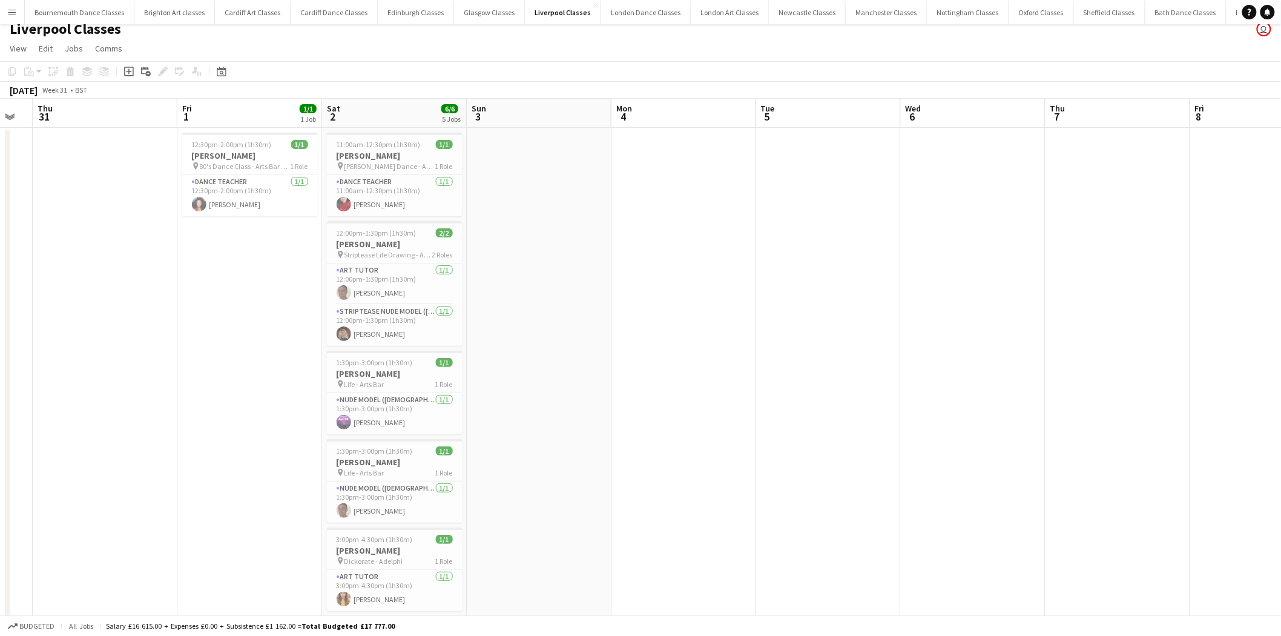
scroll to position [0, 0]
